Goal: Complete application form

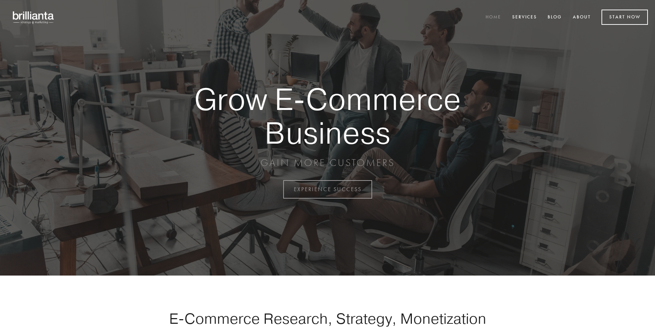
scroll to position [1857, 0]
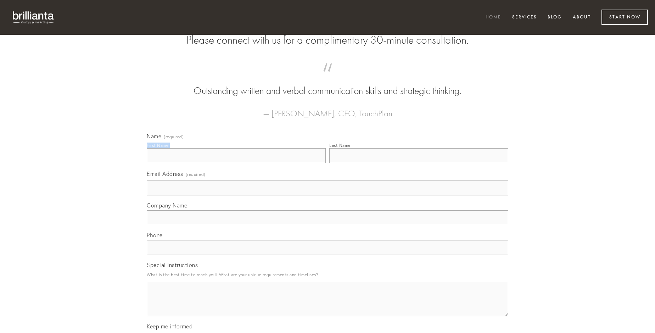
type input "[PERSON_NAME]"
click at [418, 163] on input "Last Name" at bounding box center [418, 155] width 179 height 15
type input "[PERSON_NAME]"
click at [327, 195] on input "Email Address (required)" at bounding box center [327, 187] width 361 height 15
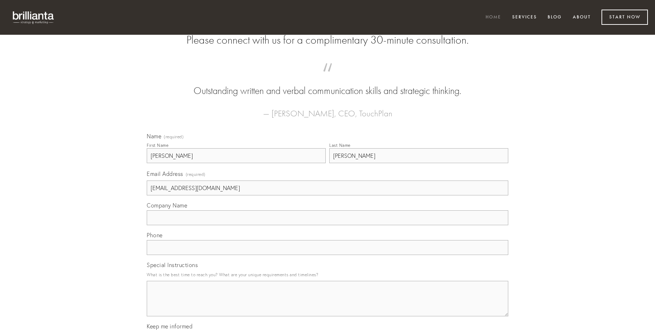
type input "[EMAIL_ADDRESS][DOMAIN_NAME]"
click at [327, 225] on input "Company Name" at bounding box center [327, 217] width 361 height 15
type input "succurro"
click at [327, 255] on input "text" at bounding box center [327, 247] width 361 height 15
click at [327, 305] on textarea "Special Instructions" at bounding box center [327, 298] width 361 height 35
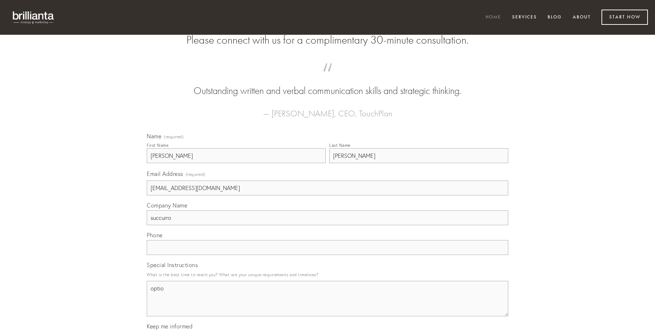
type textarea "optio"
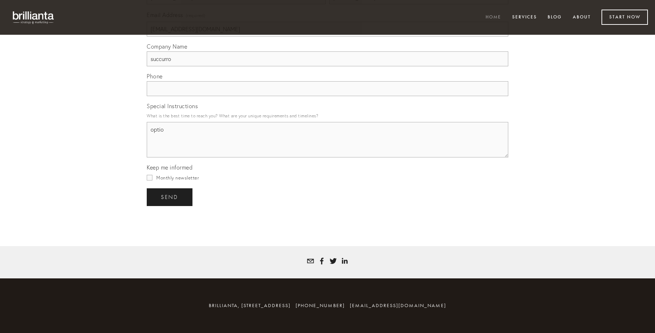
click at [170, 197] on span "send" at bounding box center [169, 197] width 17 height 6
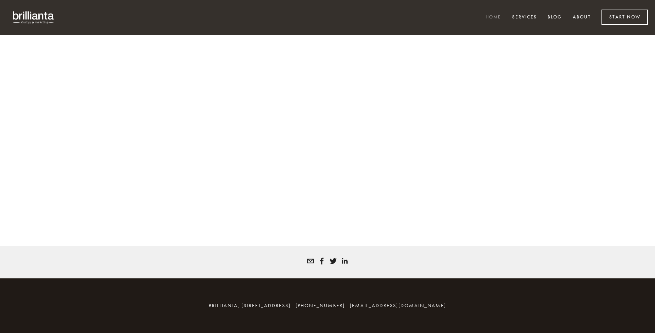
scroll to position [1848, 0]
